Goal: Transaction & Acquisition: Purchase product/service

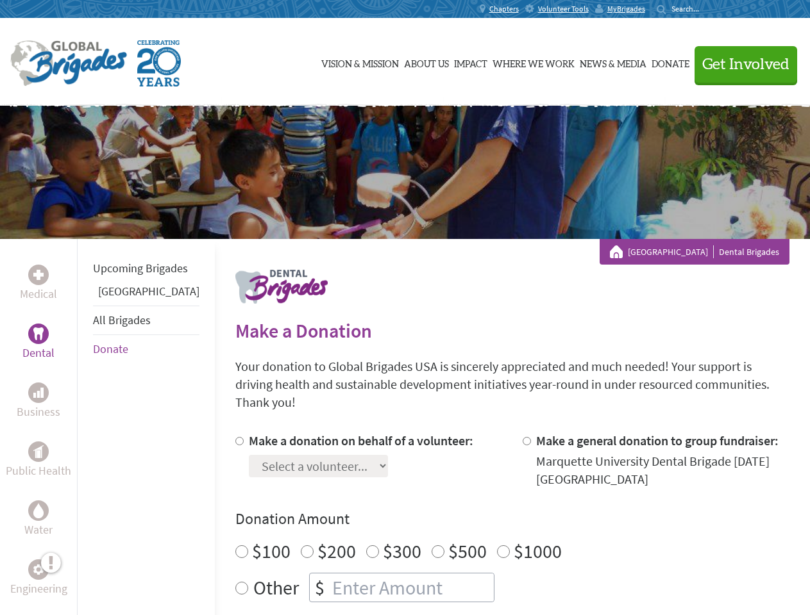
click at [708, 9] on div "Search for:" at bounding box center [681, 9] width 51 height 10
click at [740, 64] on span "Get Involved" at bounding box center [745, 64] width 87 height 15
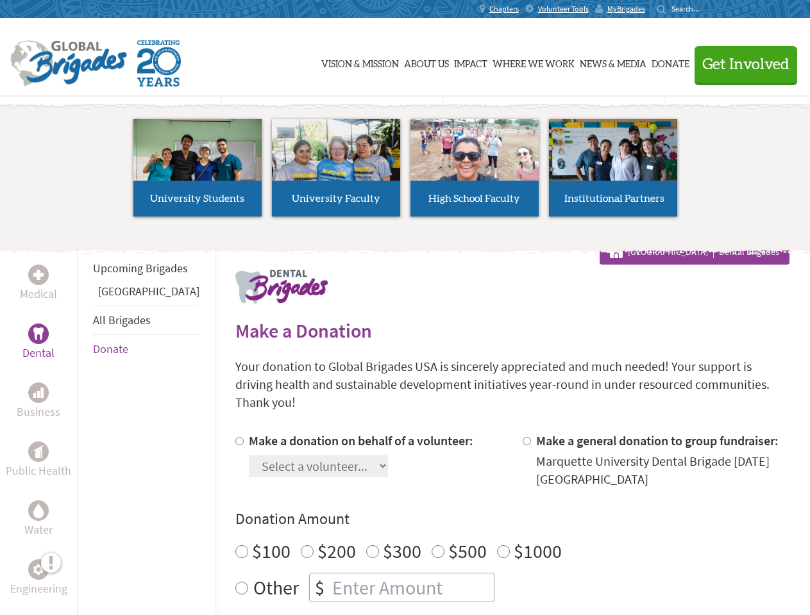
click at [405, 172] on li "High School Faculty" at bounding box center [474, 168] width 138 height 118
click at [85, 427] on div "Upcoming Brigades Panama All Brigades Donate" at bounding box center [146, 546] width 138 height 615
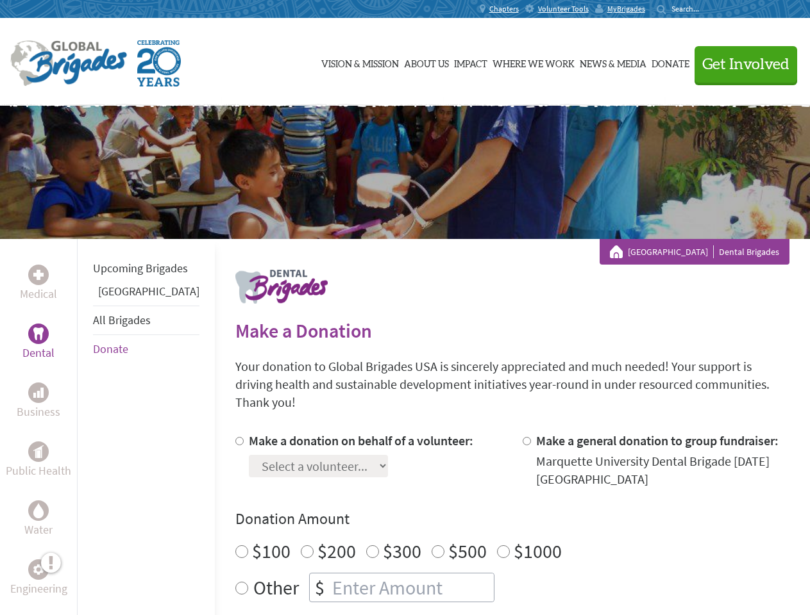
click at [490, 515] on div "Donation Amount $100 $200 $300 $500 $1000 Other $" at bounding box center [512, 556] width 554 height 94
click at [235, 437] on input "Make a donation on behalf of a volunteer:" at bounding box center [239, 441] width 8 height 8
radio input "true"
click at [522, 437] on input "Make a general donation to group fundraiser:" at bounding box center [526, 441] width 8 height 8
radio input "true"
